Goal: Task Accomplishment & Management: Manage account settings

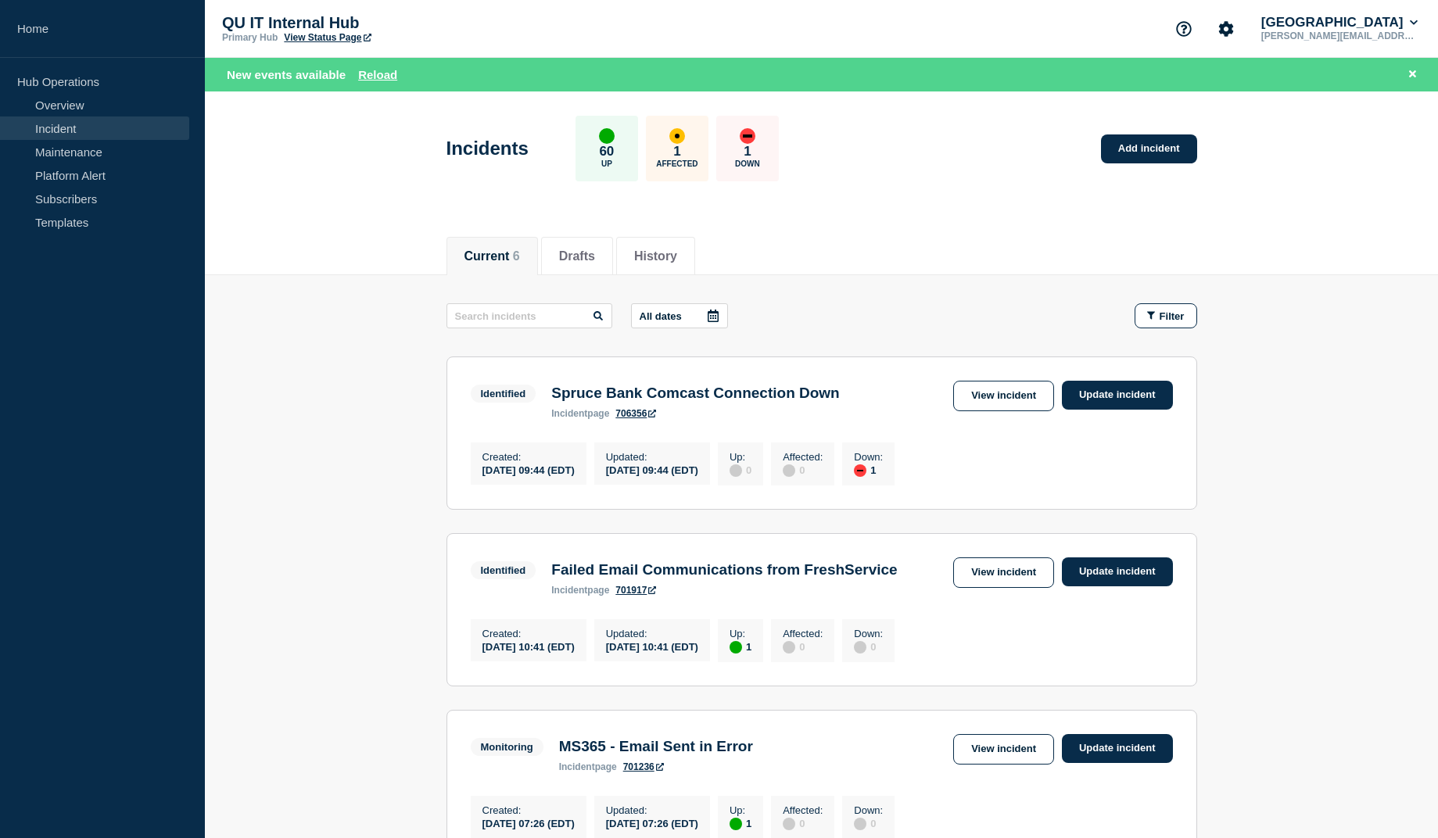
click at [77, 131] on link "Incident" at bounding box center [94, 128] width 189 height 23
click at [73, 103] on link "Overview" at bounding box center [94, 104] width 189 height 23
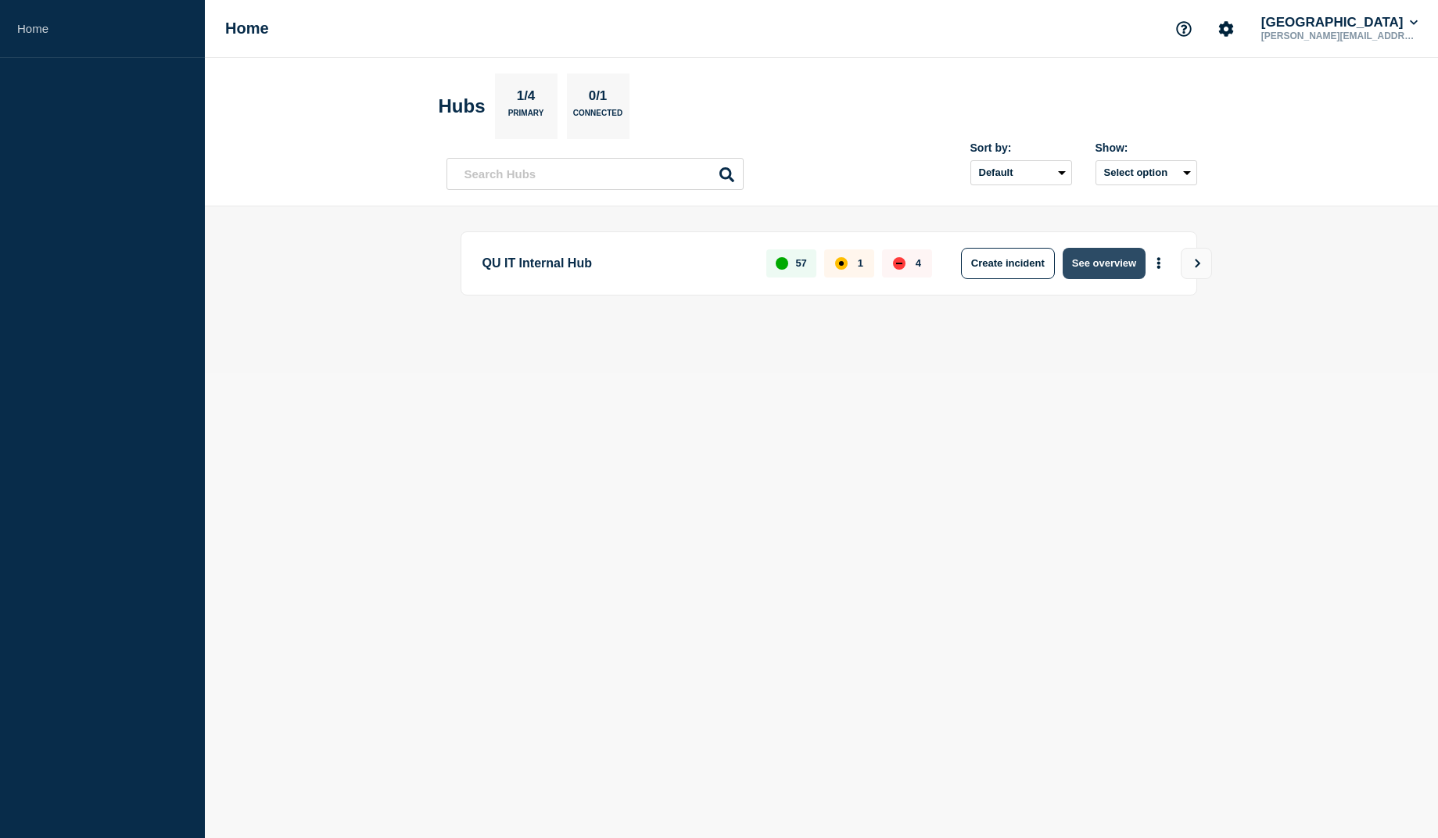
click at [1123, 265] on button "See overview" at bounding box center [1104, 263] width 83 height 31
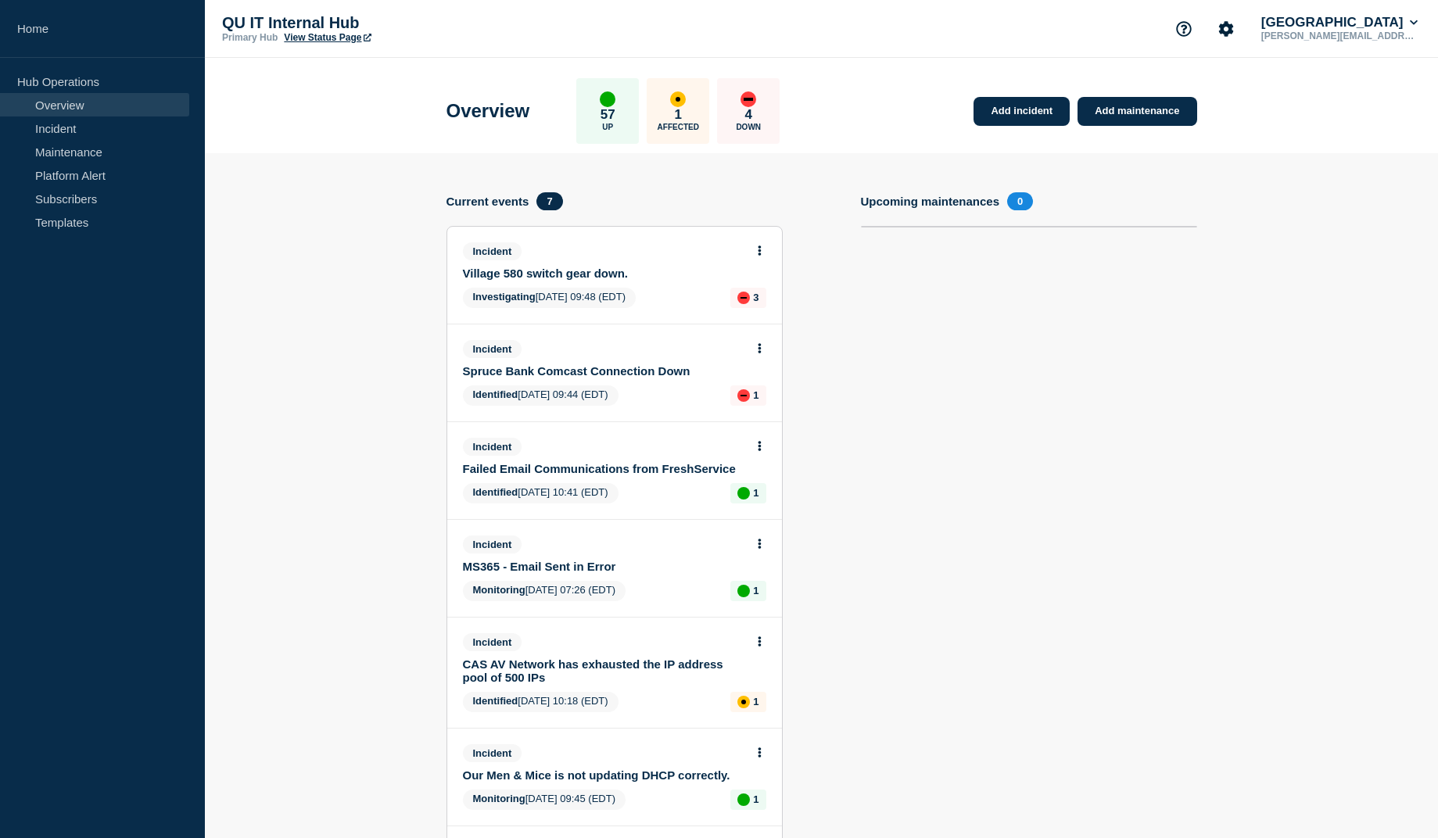
click at [761, 253] on icon at bounding box center [760, 251] width 4 height 10
click at [776, 314] on link "Update incident" at bounding box center [761, 310] width 76 height 13
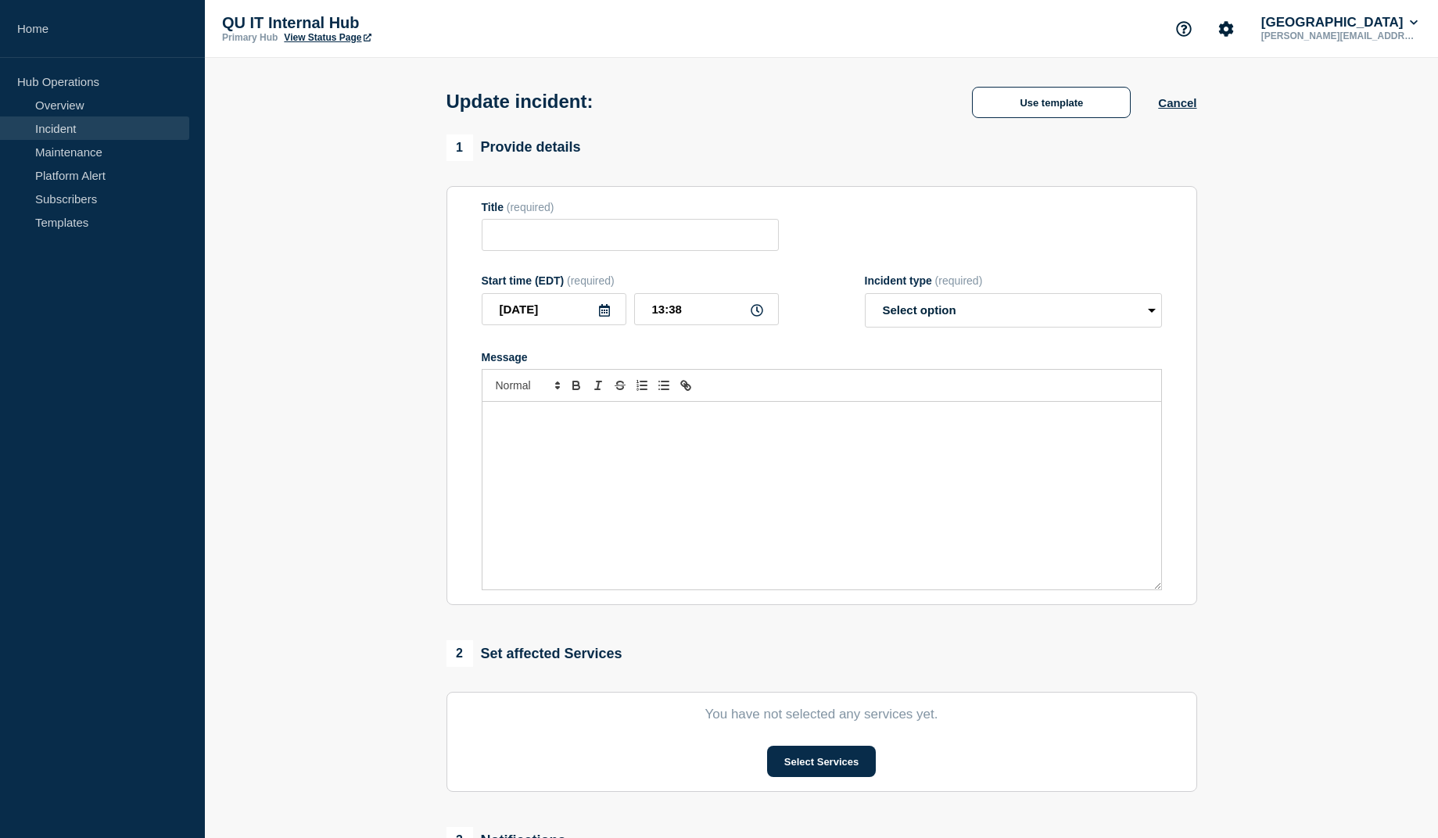
type input "Village 580 switch gear down."
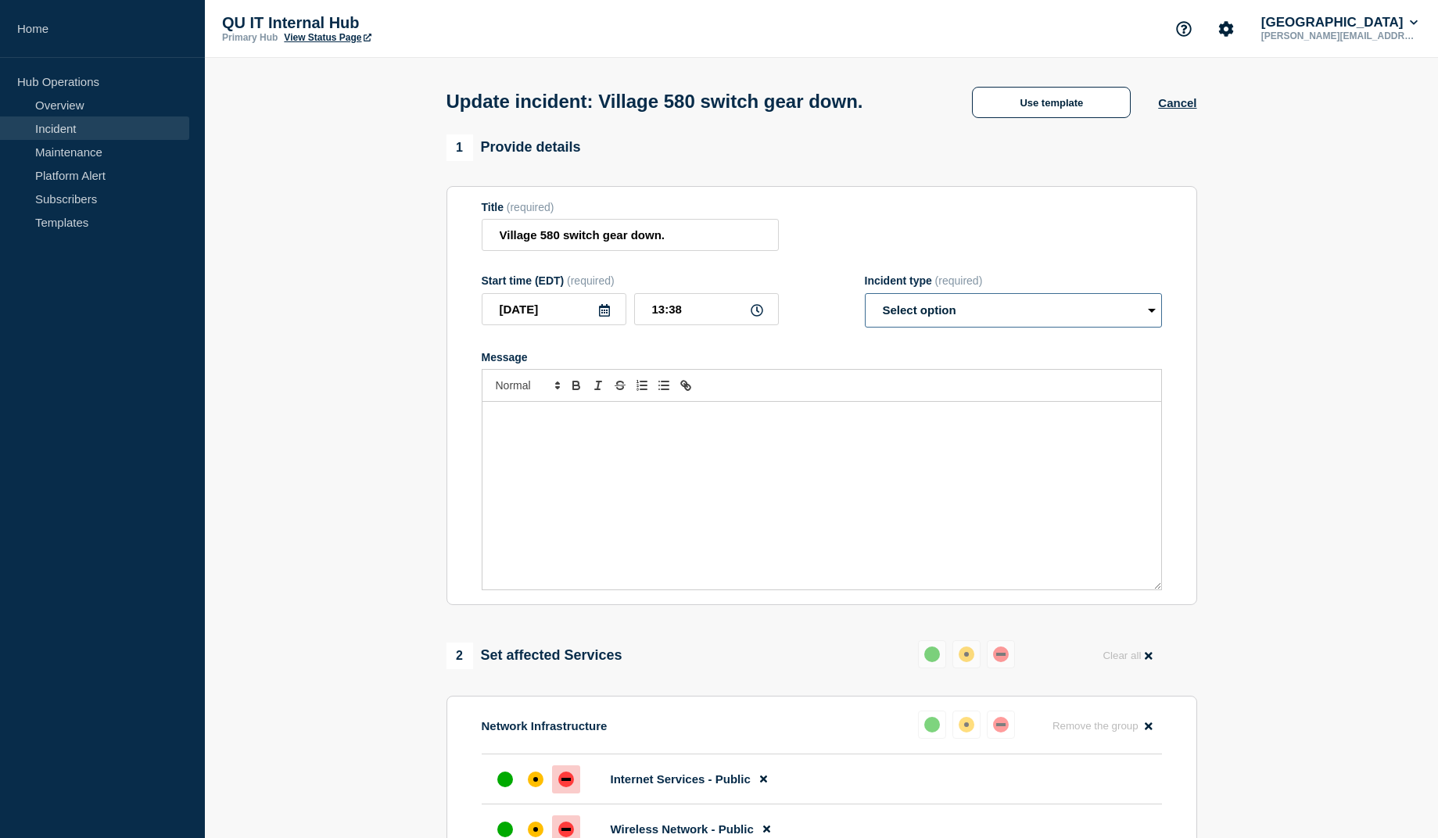
click at [865, 293] on select "Select option Investigating Identified Monitoring Resolved" at bounding box center [1013, 310] width 297 height 34
select select "resolved"
click option "Resolved" at bounding box center [0, 0] width 0 height 0
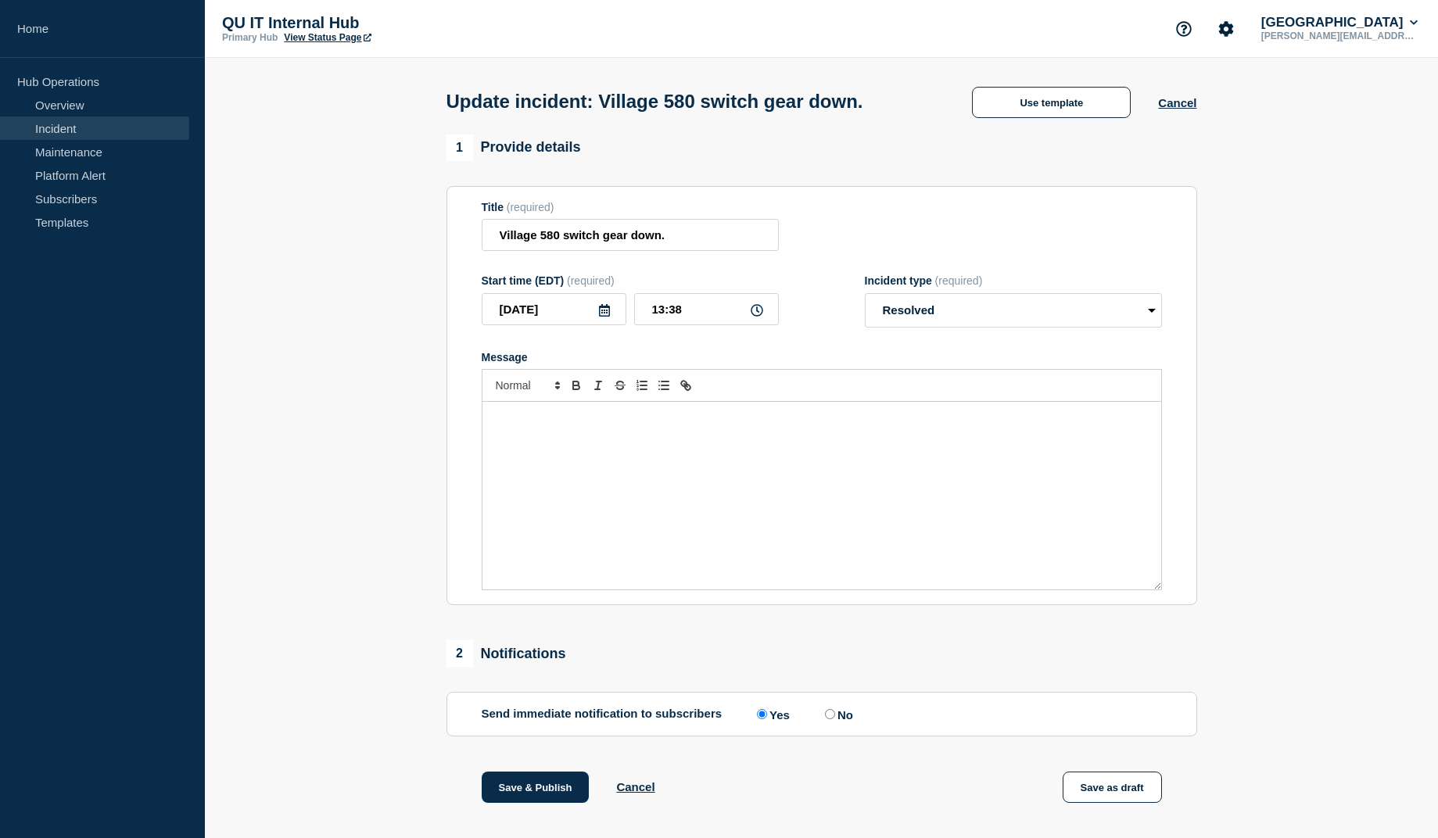
click at [655, 436] on div "Message" at bounding box center [821, 496] width 679 height 188
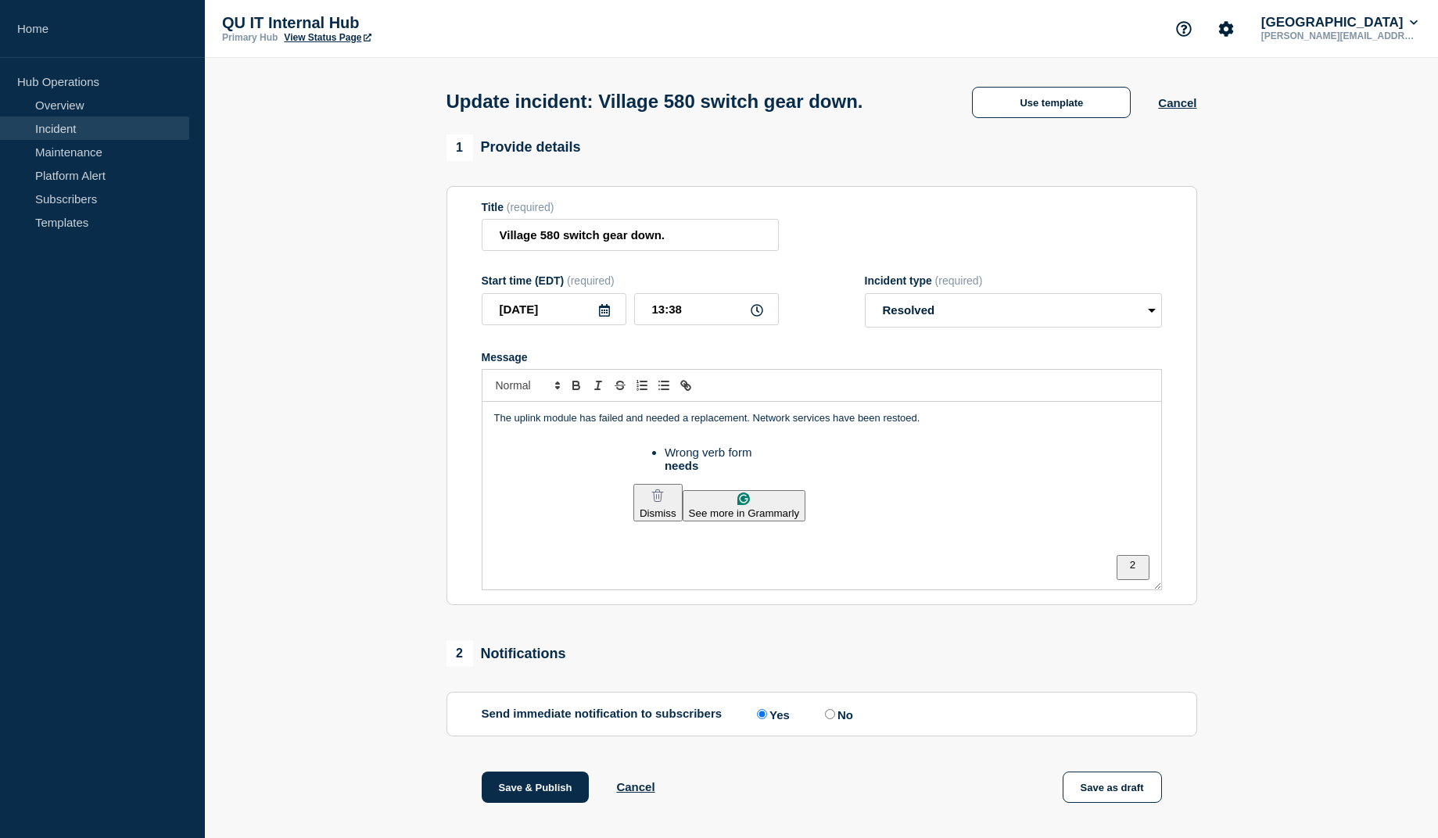
click at [690, 425] on p "The uplink module has failed and needed a replacement. Network services have be…" at bounding box center [821, 418] width 655 height 14
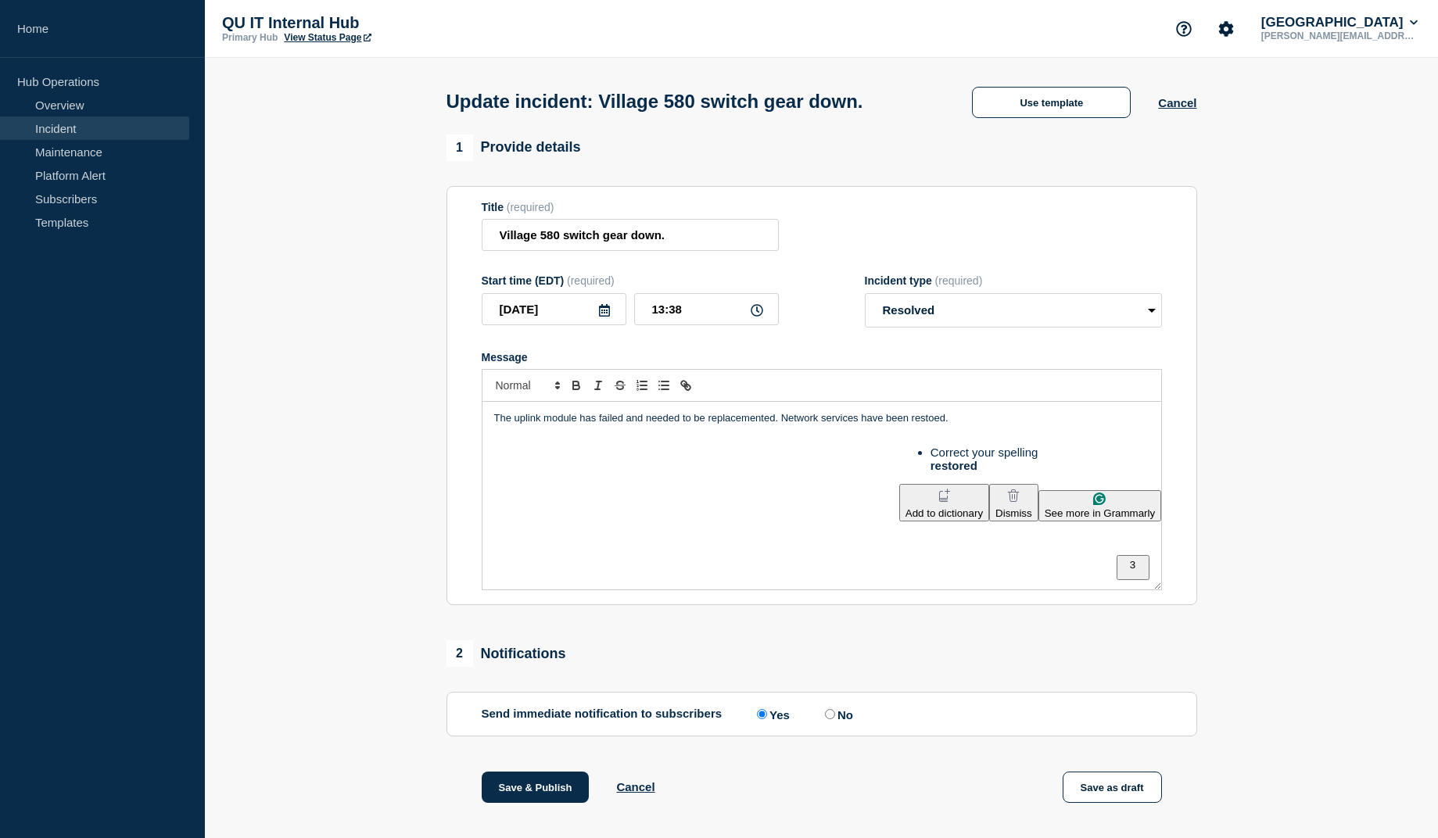
click at [934, 425] on p "The uplink module has failed and needed to be replacemented. Network services h…" at bounding box center [821, 418] width 655 height 14
click at [749, 472] on html "Home Hub Operations Overview Incident Maintenance Platform Alert Subscribers Te…" at bounding box center [719, 419] width 1438 height 838
click at [656, 468] on html "Home Hub Operations Overview Incident Maintenance Platform Alert Subscribers Te…" at bounding box center [719, 419] width 1438 height 838
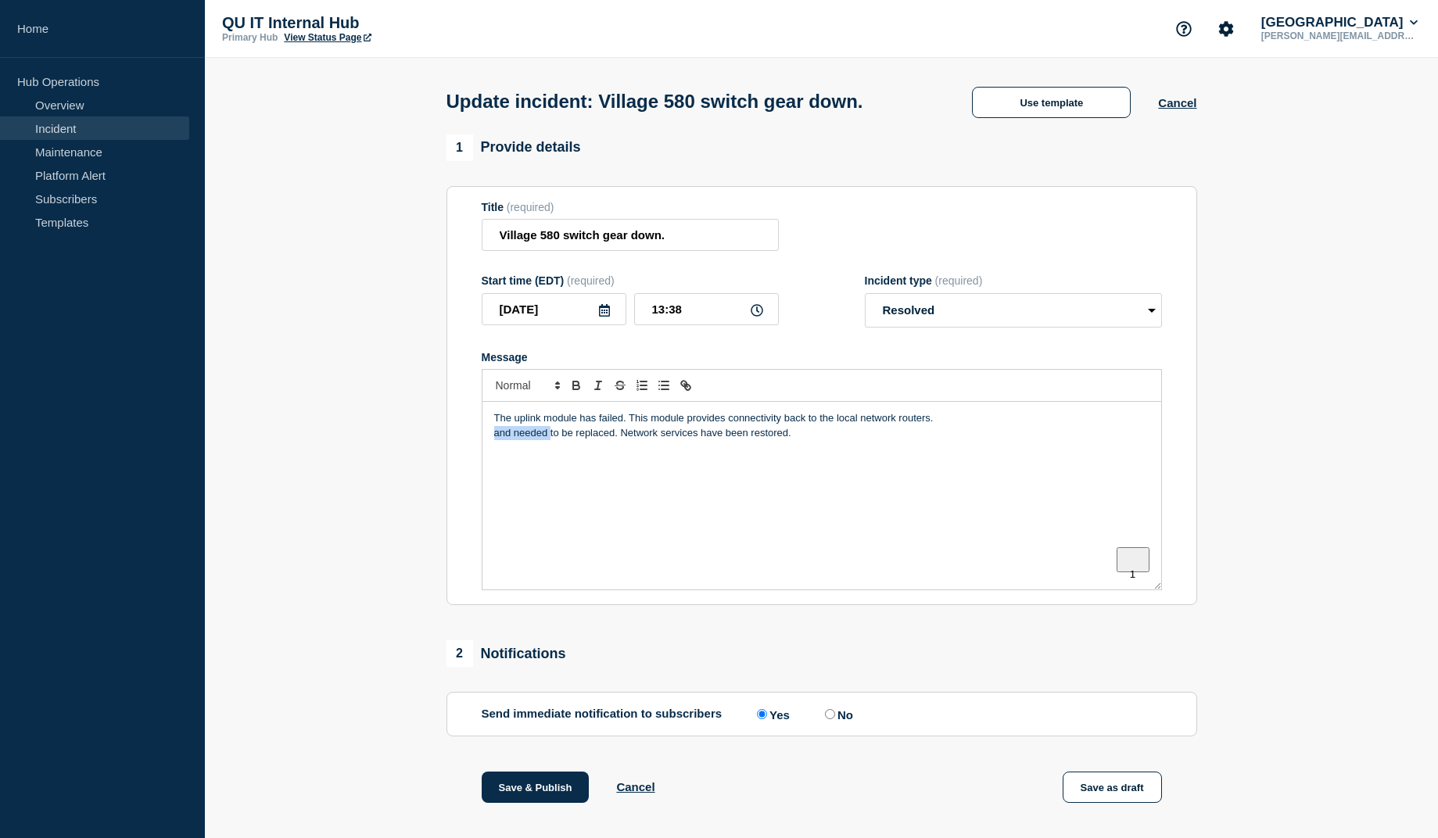
drag, startPoint x: 550, startPoint y: 442, endPoint x: 423, endPoint y: 441, distance: 126.7
click at [482, 441] on div "The uplink module has failed. This module provides connectivity back to the loc…" at bounding box center [821, 496] width 679 height 188
click at [554, 524] on div "The uplink module has failed. This module provides connectivity back to the loc…" at bounding box center [821, 496] width 679 height 188
click at [611, 440] on p "The module was replaced and network services have been restored." at bounding box center [821, 433] width 655 height 14
click at [607, 438] on p "The module was replaced and network services have been restored." at bounding box center [821, 433] width 655 height 14
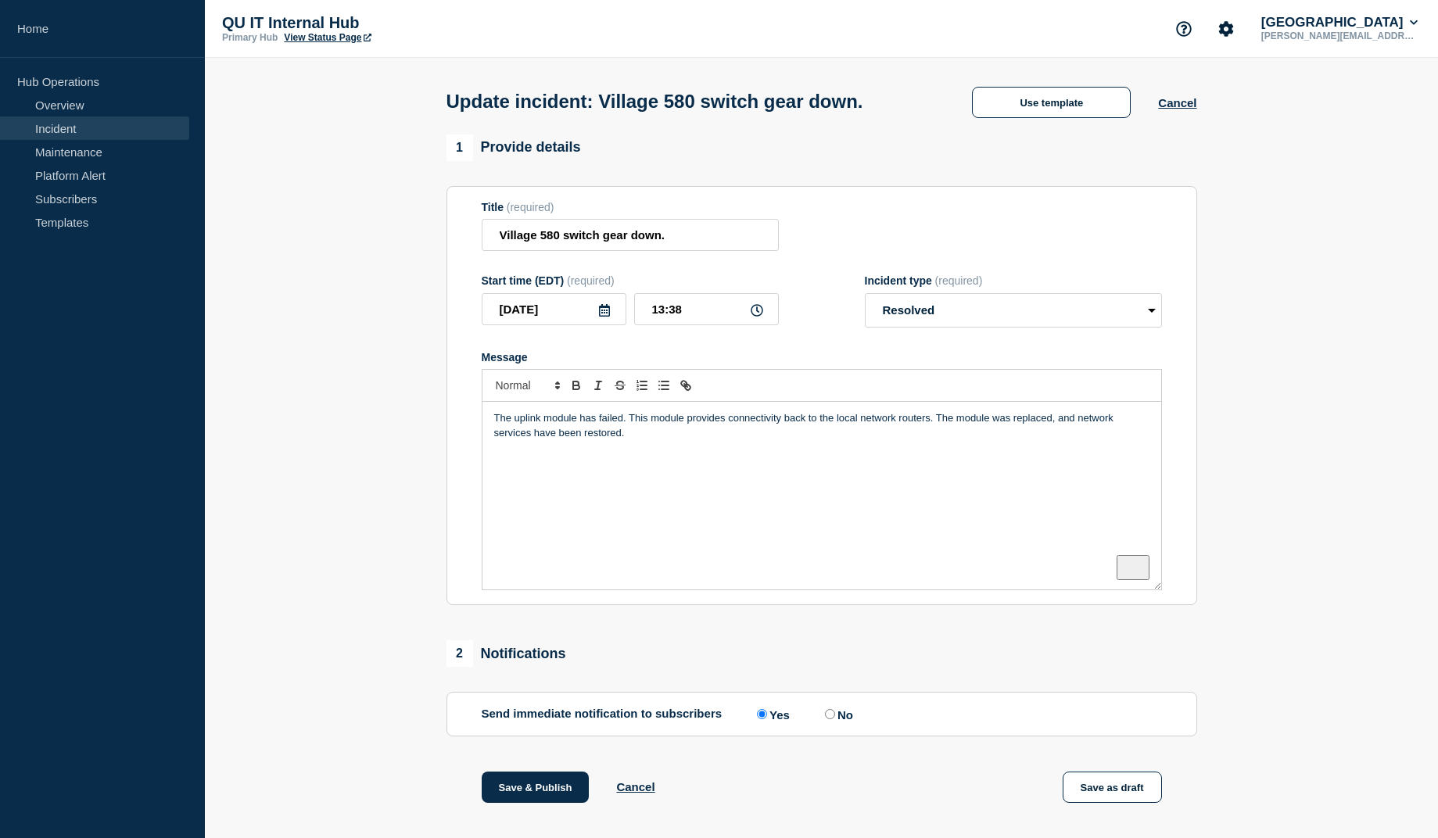
click at [992, 452] on div "The uplink module has failed. This module provides connectivity back to the loc…" at bounding box center [821, 496] width 679 height 188
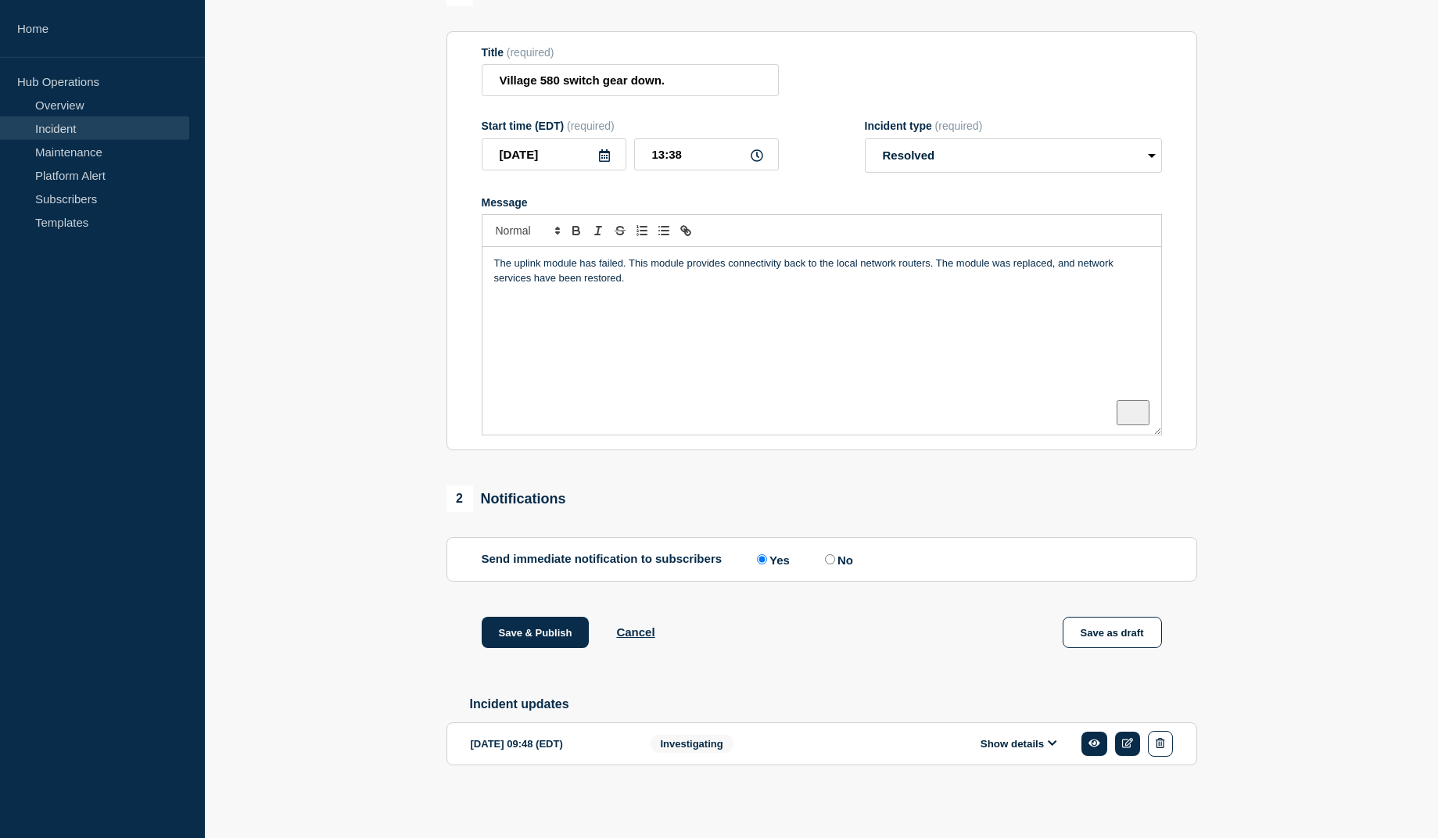
scroll to position [167, 0]
click at [513, 619] on button "Save & Publish" at bounding box center [536, 632] width 108 height 31
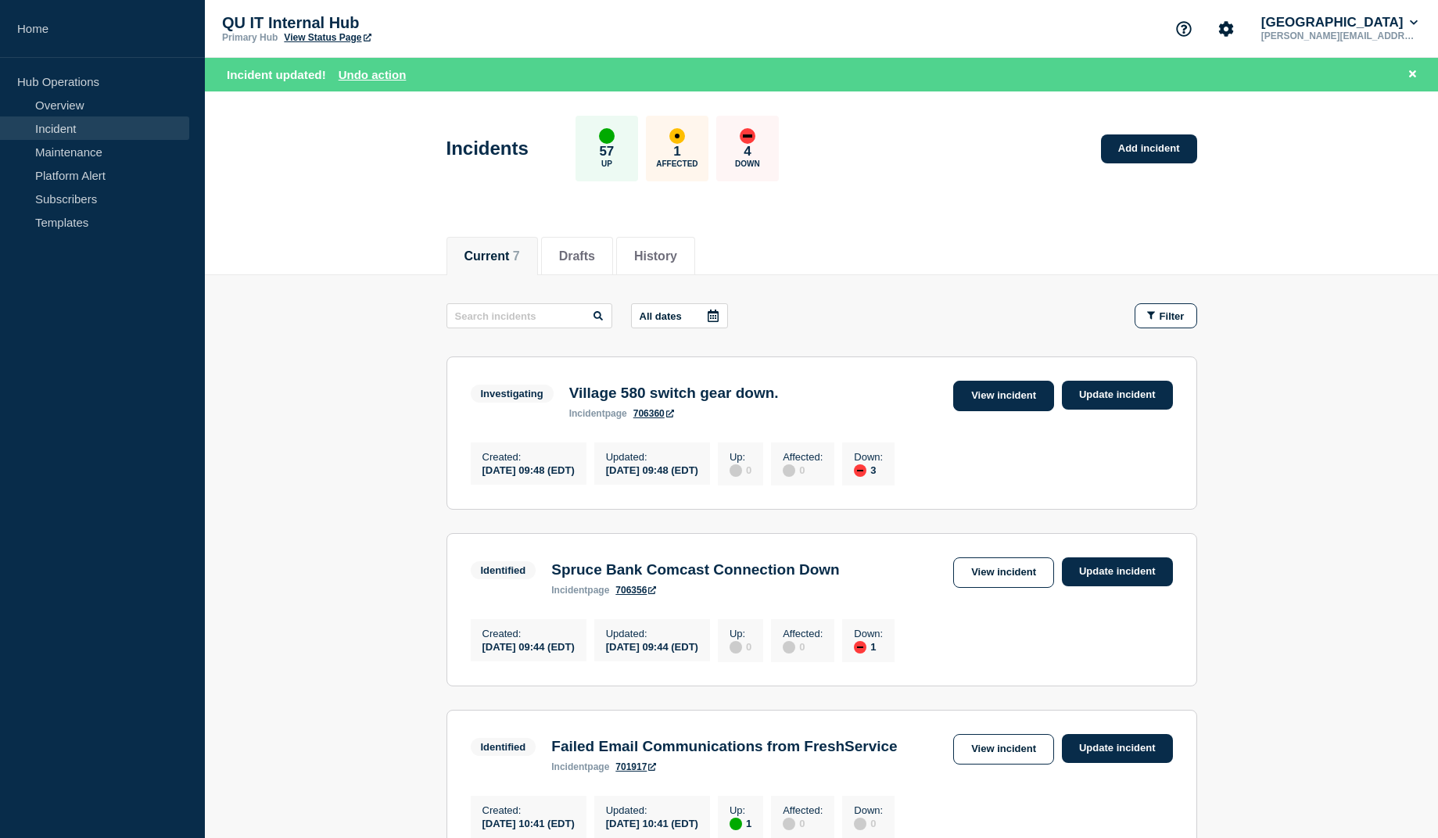
click at [1038, 399] on link "View incident" at bounding box center [1003, 396] width 101 height 30
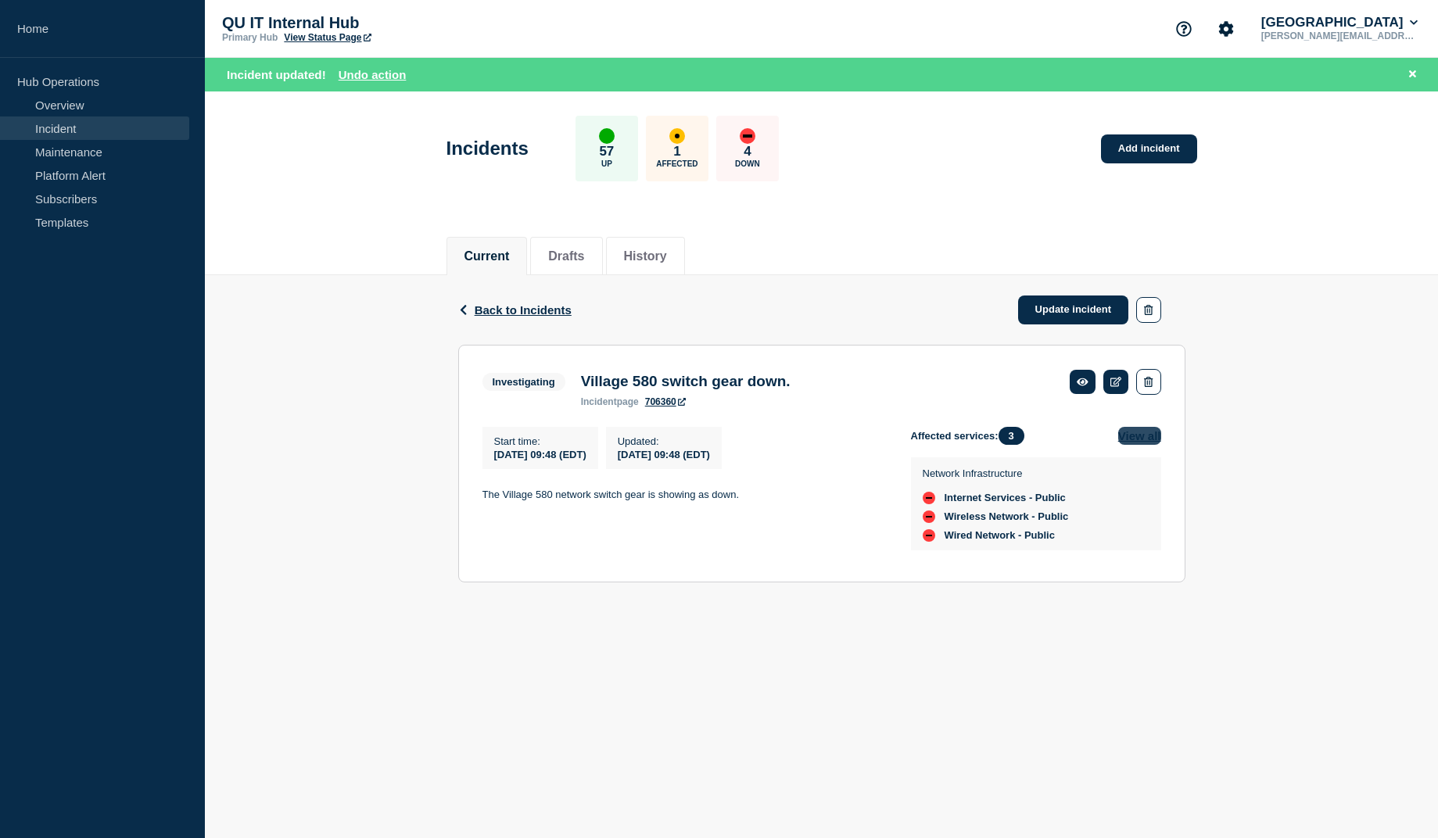
click at [1138, 443] on button "View all" at bounding box center [1139, 436] width 43 height 18
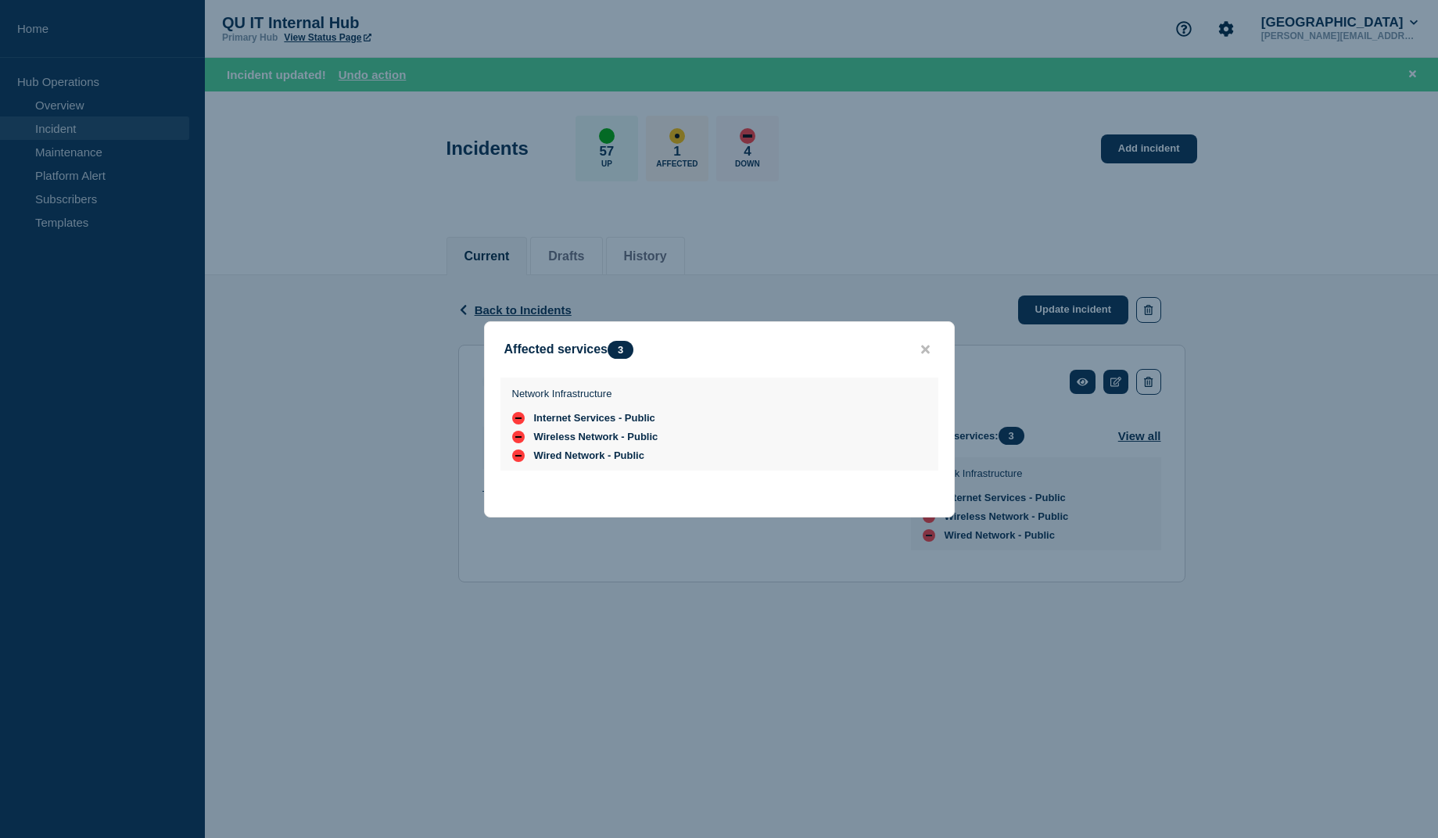
click at [922, 342] on button "close button" at bounding box center [925, 349] width 18 height 15
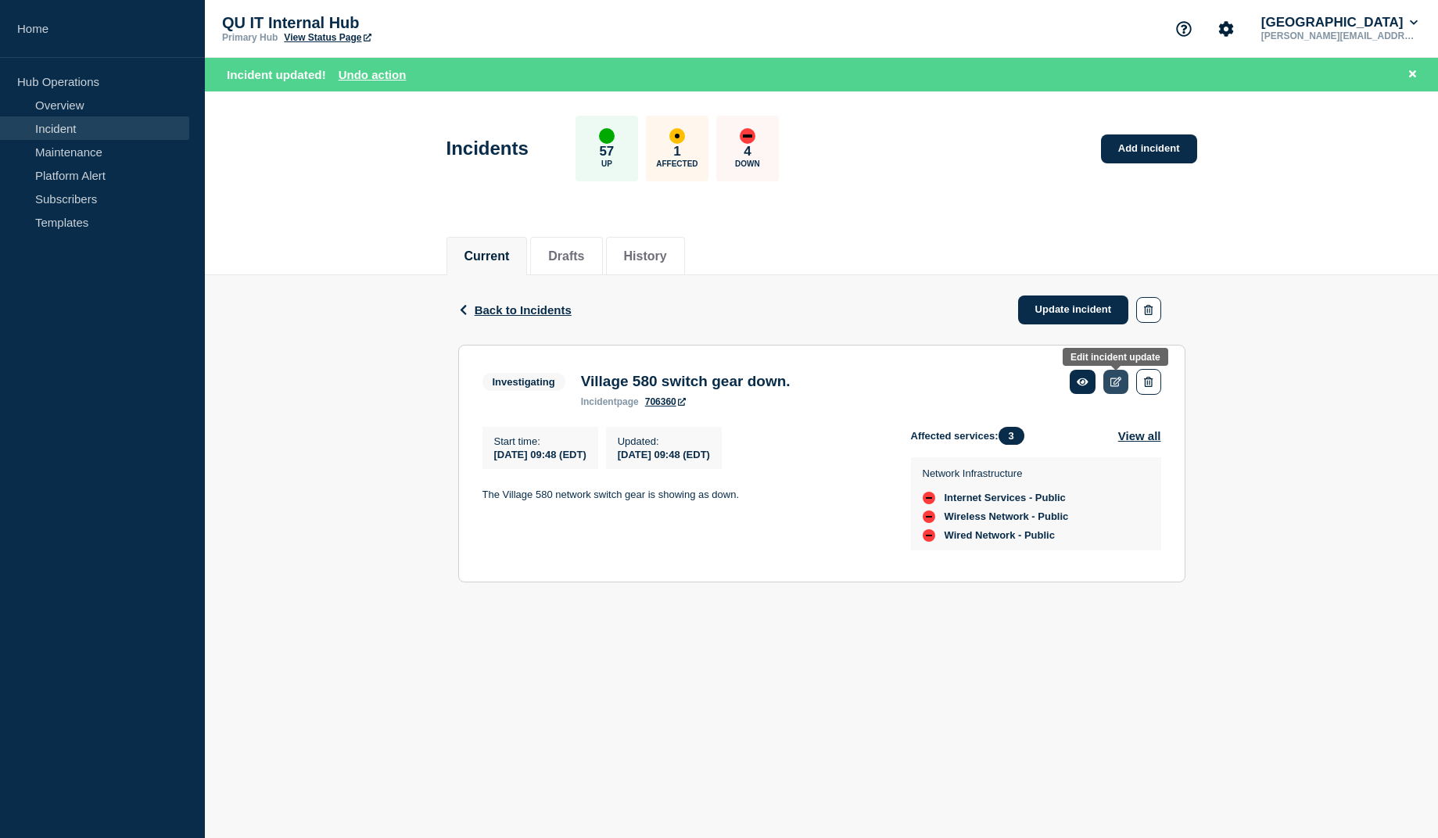
click at [1113, 385] on icon at bounding box center [1116, 382] width 12 height 10
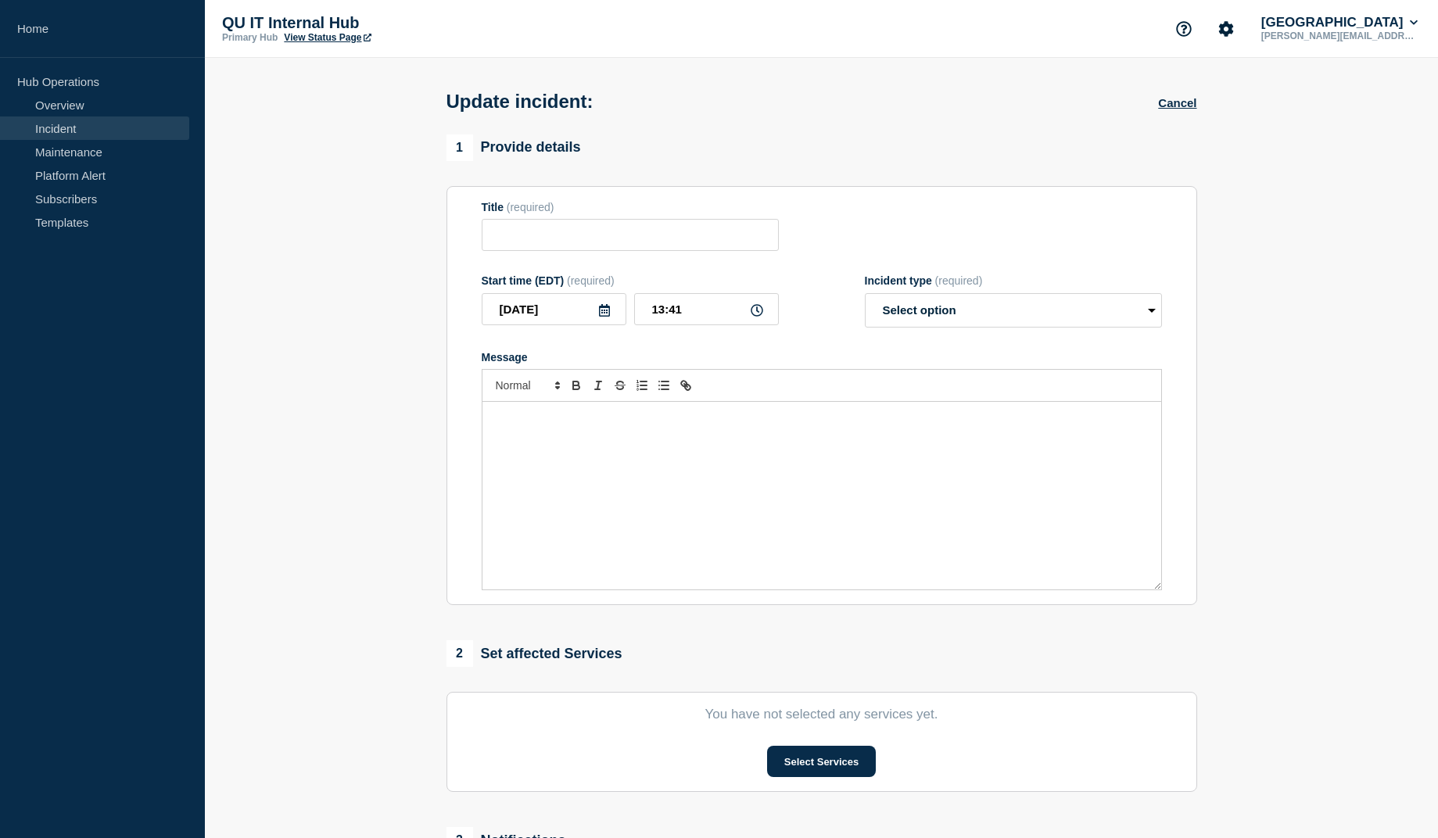
type input "Village 580 switch gear down."
type input "09:48"
select select "investigating"
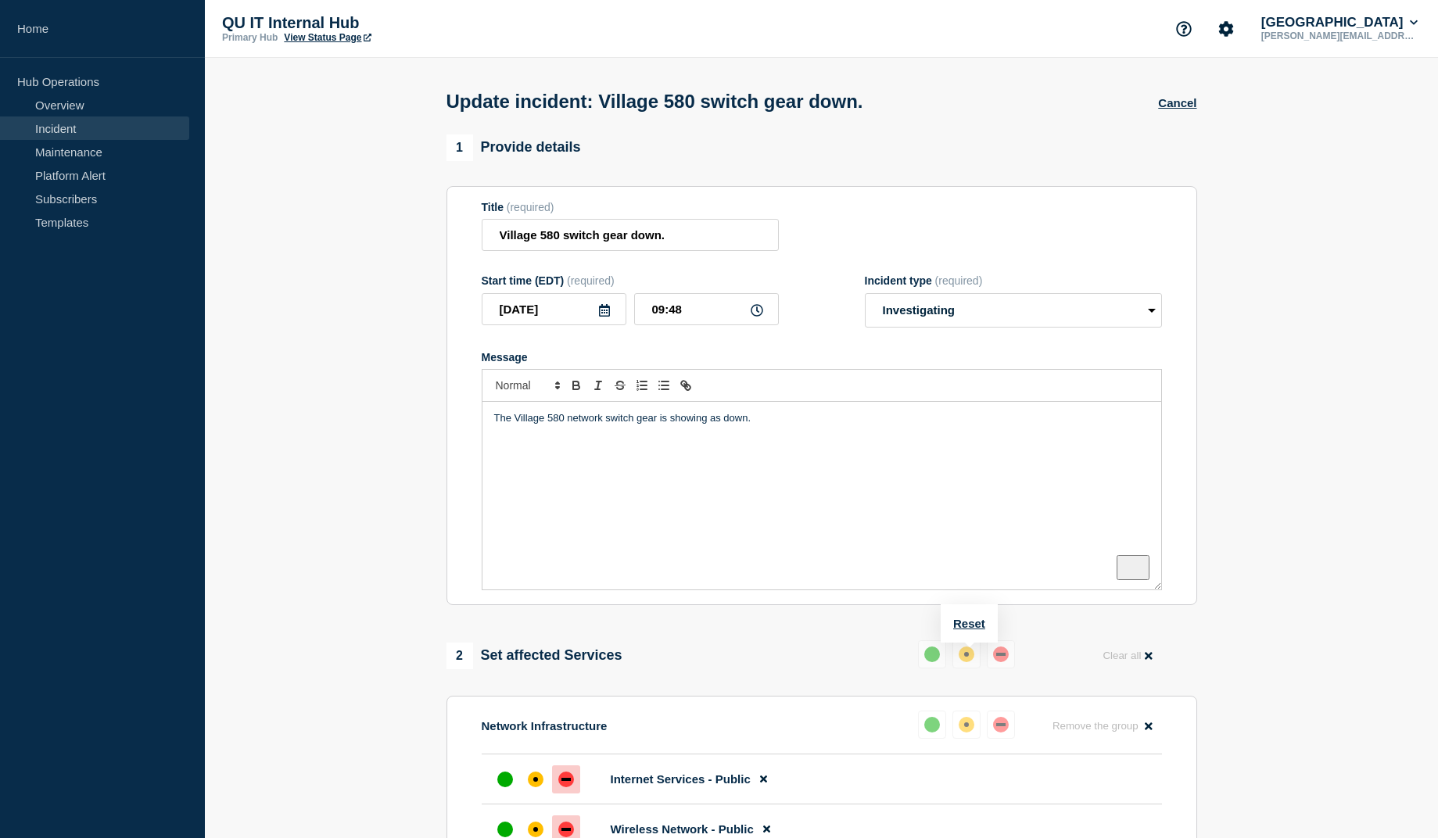
click at [937, 657] on div "up" at bounding box center [932, 655] width 16 height 16
click at [1121, 668] on button "Clear all" at bounding box center [1127, 655] width 68 height 30
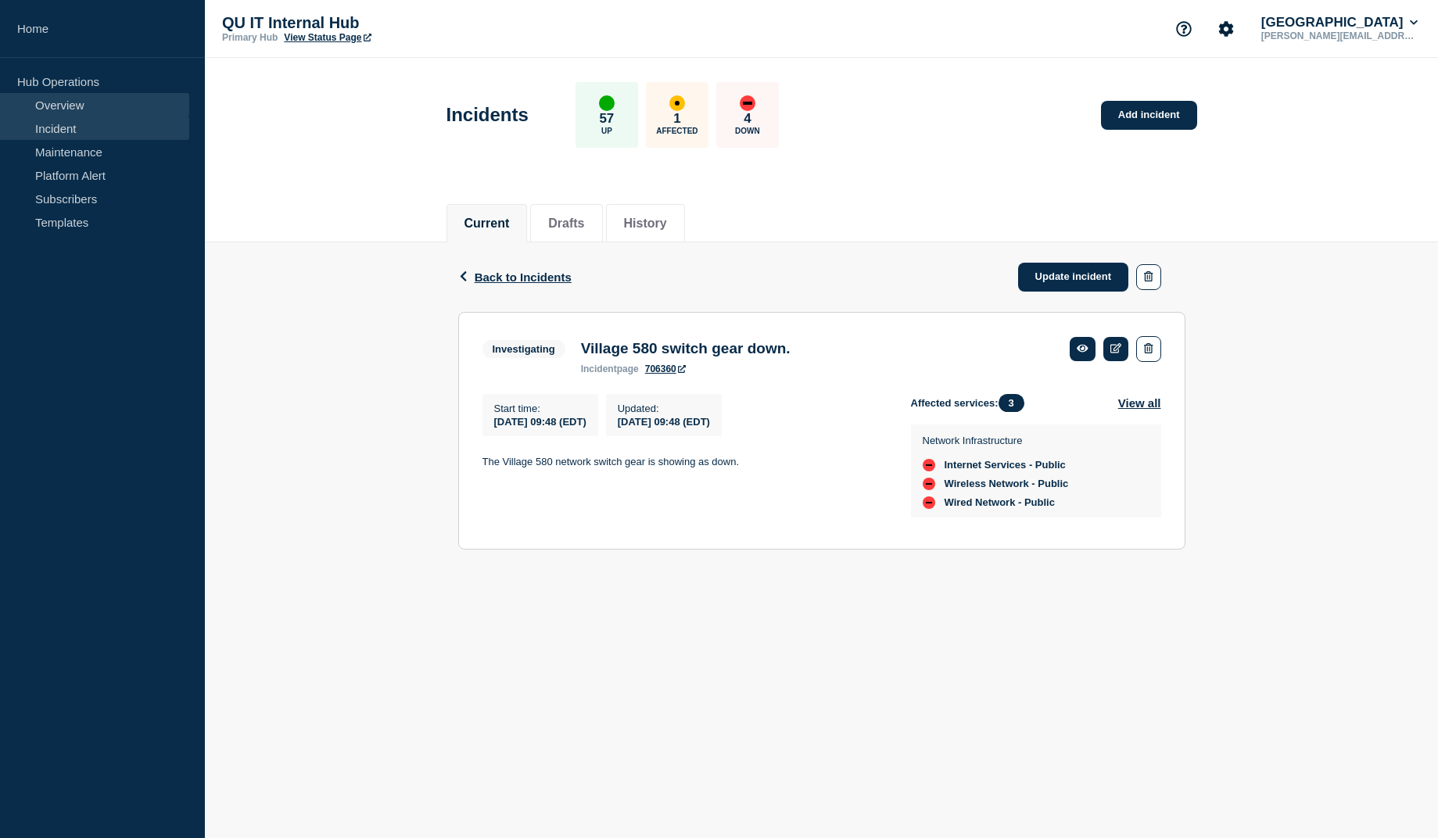
click at [74, 108] on link "Overview" at bounding box center [94, 104] width 189 height 23
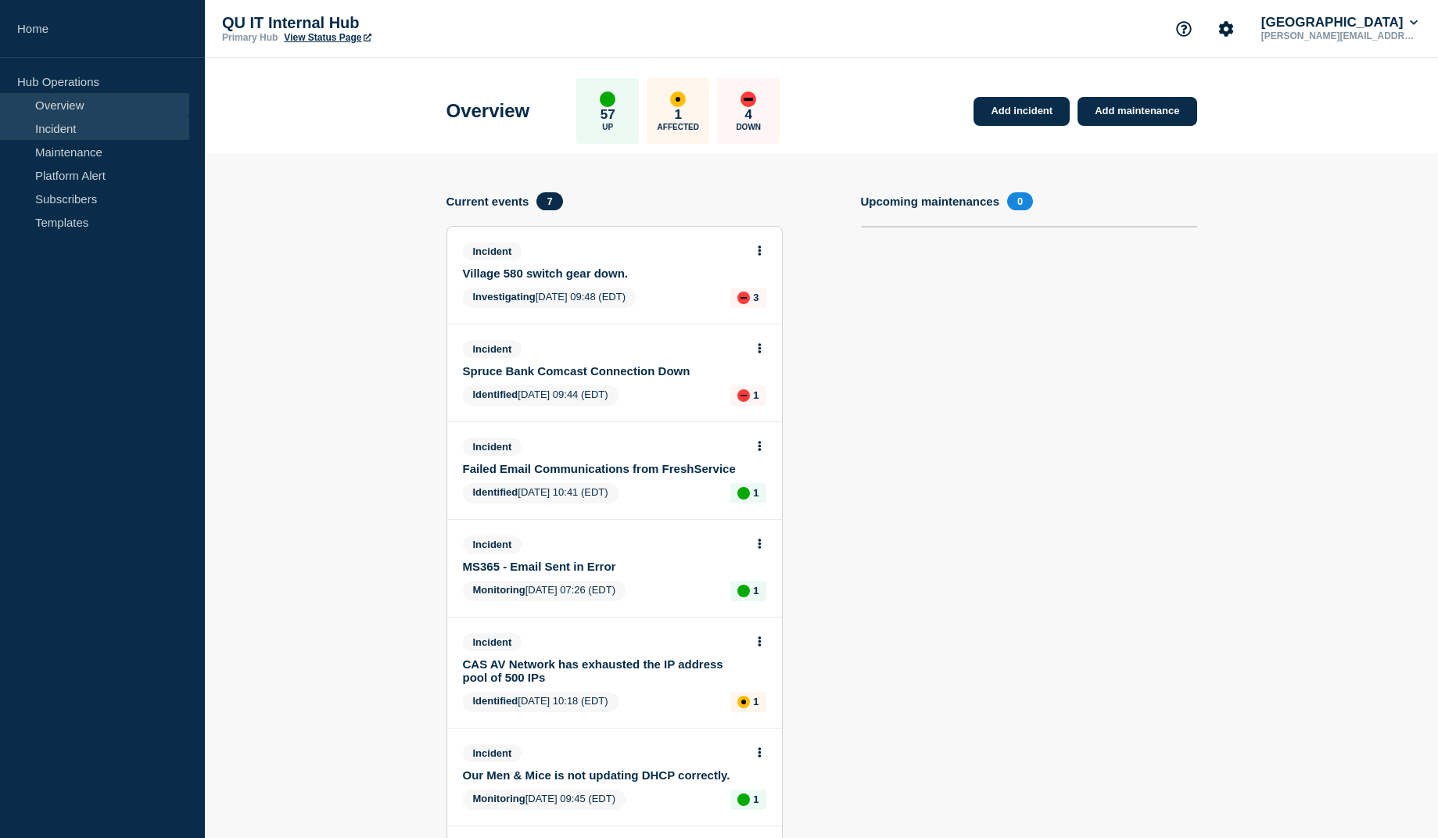
click at [59, 130] on link "Incident" at bounding box center [94, 128] width 189 height 23
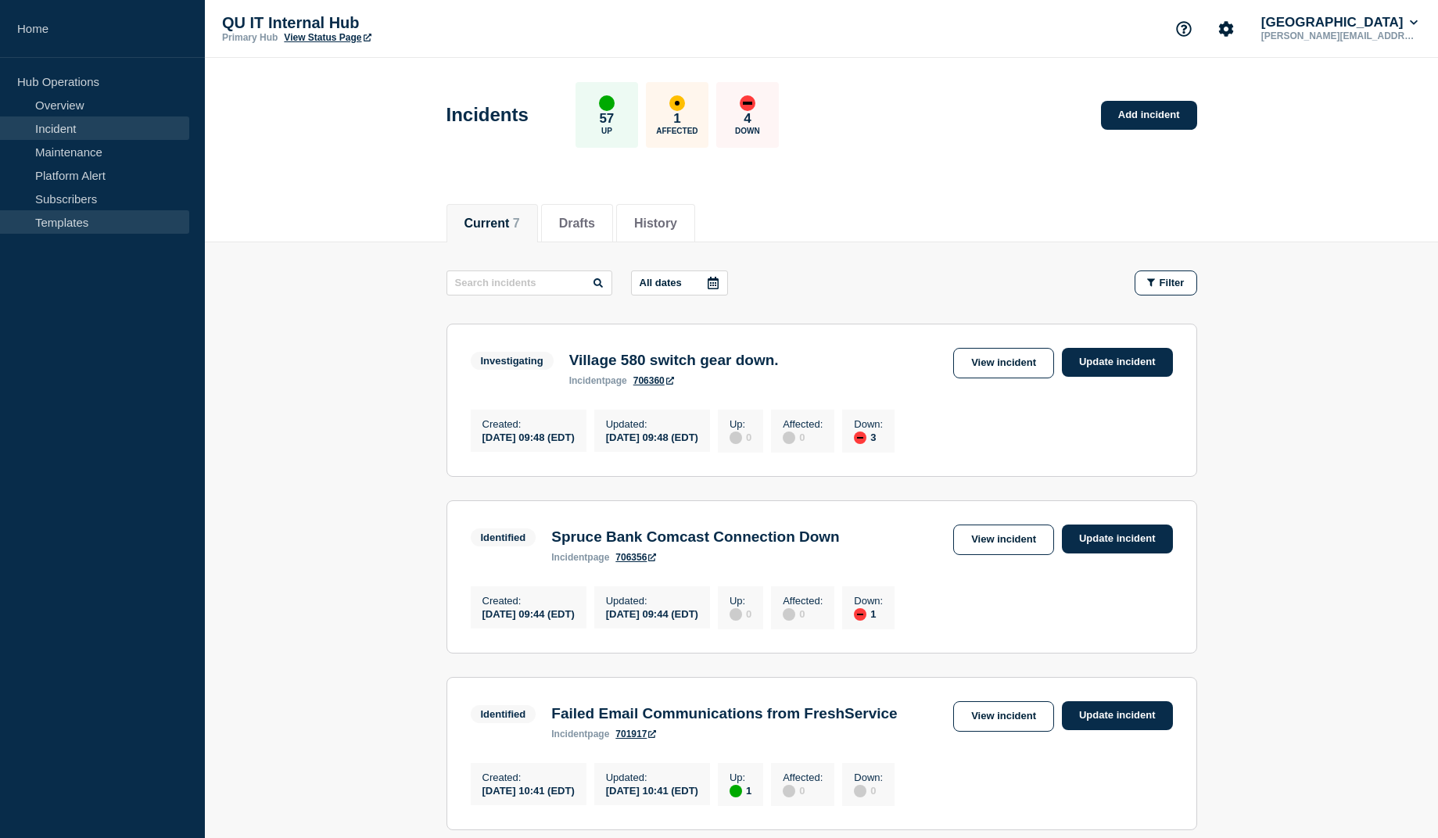
click at [45, 229] on link "Templates" at bounding box center [94, 221] width 189 height 23
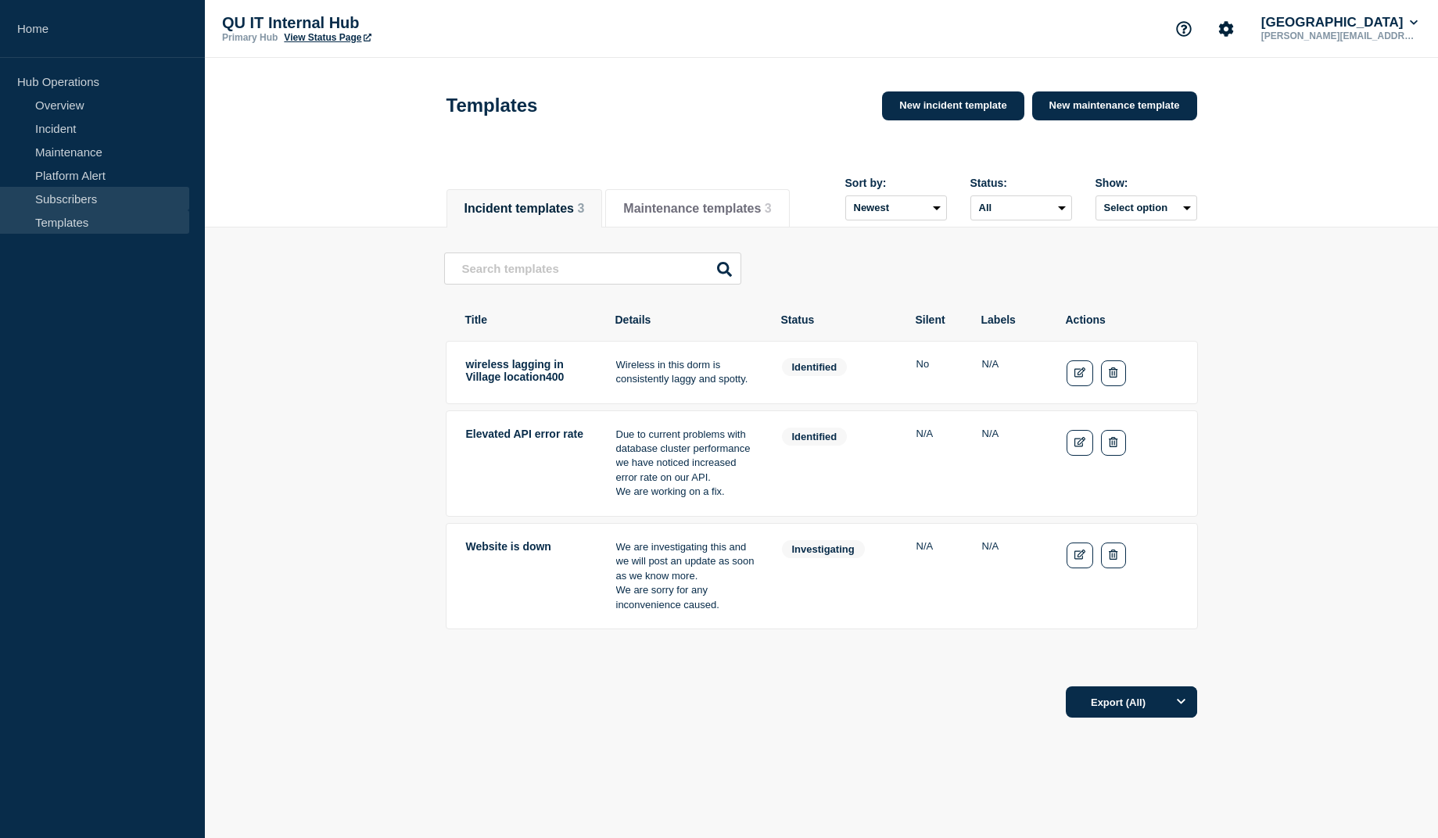
click at [81, 195] on link "Subscribers" at bounding box center [94, 198] width 189 height 23
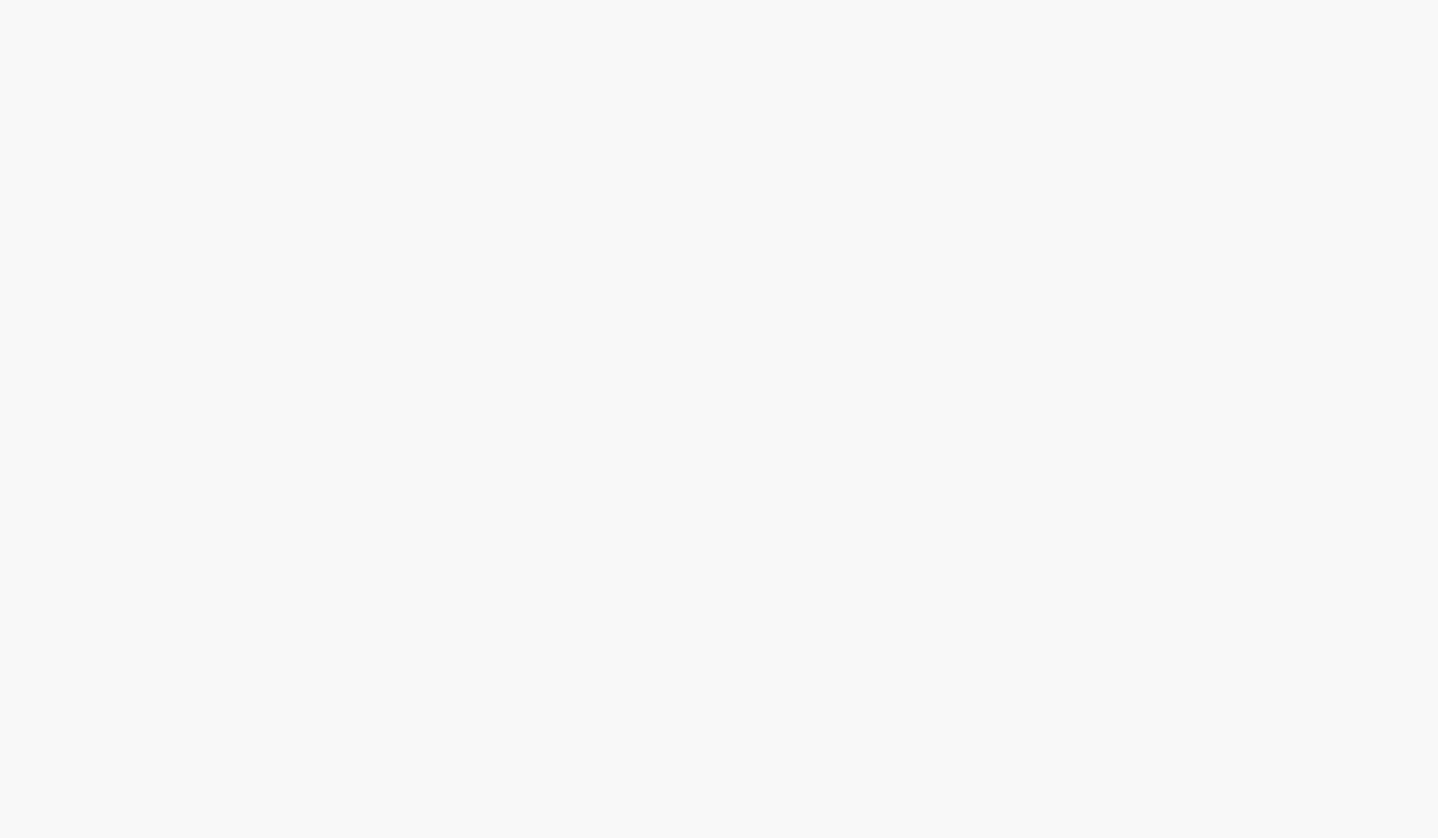
click at [131, 203] on body "Hide Download Bar Ctrl + Shift + Z = Show/Hide Download Bar Downloads Download …" at bounding box center [719, 419] width 1438 height 838
